Goal: Feedback & Contribution: Leave review/rating

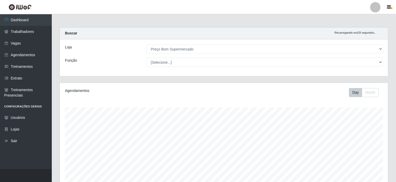
select select "387"
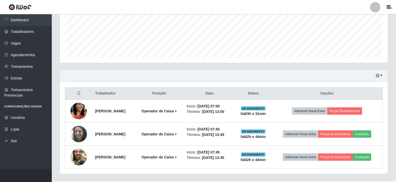
scroll to position [107, 328]
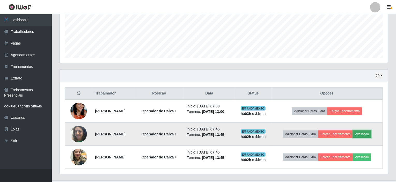
click at [369, 133] on button "Avaliação" at bounding box center [362, 133] width 18 height 7
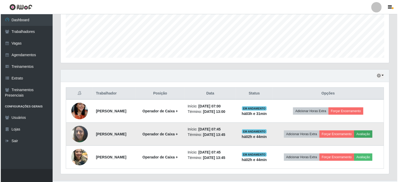
scroll to position [107, 326]
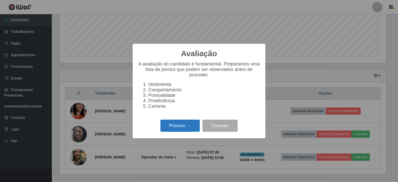
click at [180, 129] on button "Próximo →" at bounding box center [179, 126] width 39 height 12
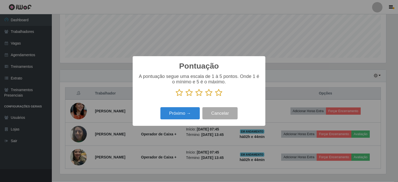
click at [220, 94] on icon at bounding box center [218, 93] width 7 height 8
click at [215, 97] on input "radio" at bounding box center [215, 97] width 0 height 0
click at [171, 119] on button "Próximo →" at bounding box center [179, 113] width 39 height 12
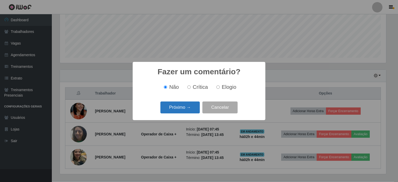
click at [181, 110] on button "Próximo →" at bounding box center [179, 107] width 39 height 12
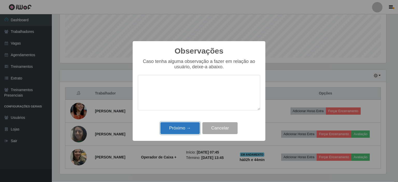
click at [181, 131] on button "Próximo →" at bounding box center [179, 128] width 39 height 12
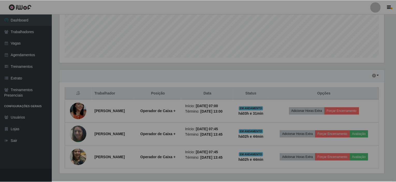
scroll to position [107, 328]
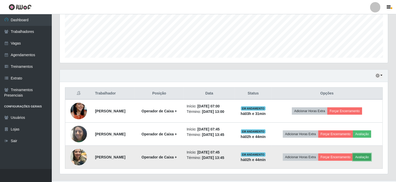
click at [366, 156] on button "Avaliação" at bounding box center [362, 156] width 18 height 7
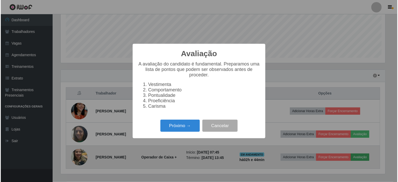
scroll to position [107, 326]
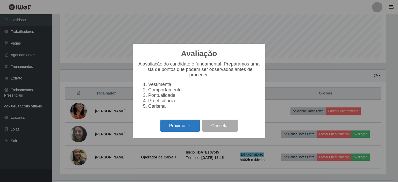
click at [183, 128] on button "Próximo →" at bounding box center [179, 126] width 39 height 12
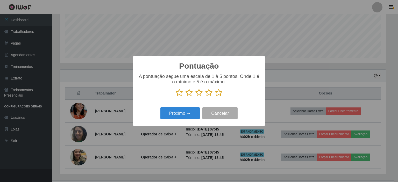
scroll to position [258688, 258469]
click at [218, 93] on icon at bounding box center [218, 93] width 7 height 8
click at [215, 97] on input "radio" at bounding box center [215, 97] width 0 height 0
click at [184, 111] on button "Próximo →" at bounding box center [179, 113] width 39 height 12
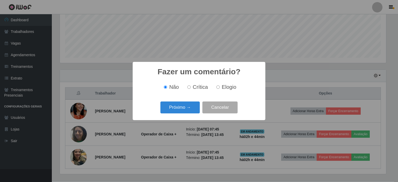
click at [184, 111] on button "Próximo →" at bounding box center [179, 107] width 39 height 12
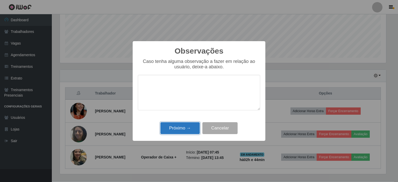
click at [184, 128] on button "Próximo →" at bounding box center [179, 128] width 39 height 12
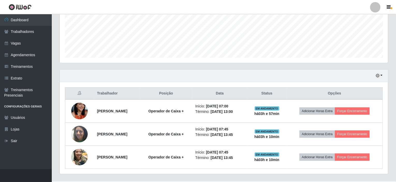
scroll to position [107, 328]
